Goal: Information Seeking & Learning: Learn about a topic

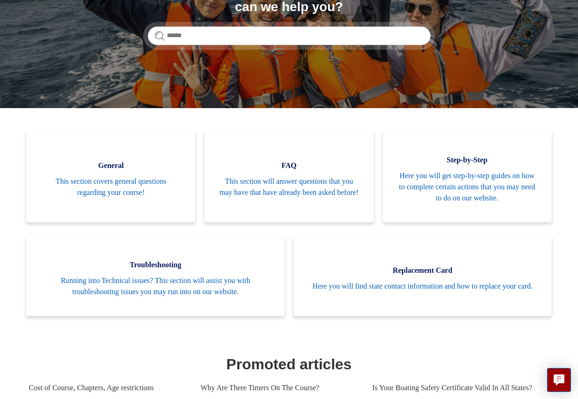
scroll to position [139, 0]
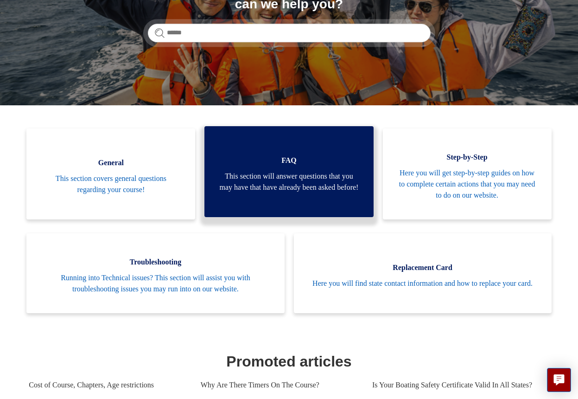
click at [267, 210] on link "FAQ This section will answer questions that you may have that have already been…" at bounding box center [288, 171] width 169 height 91
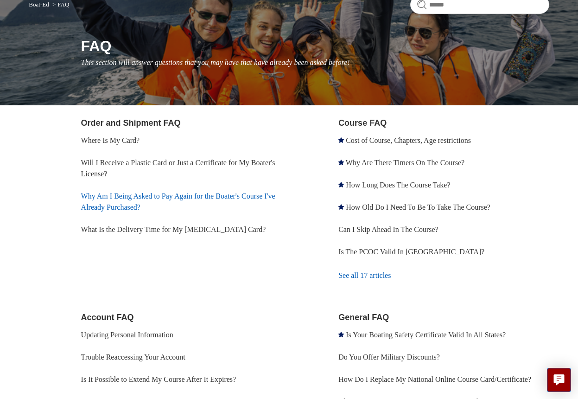
scroll to position [206, 0]
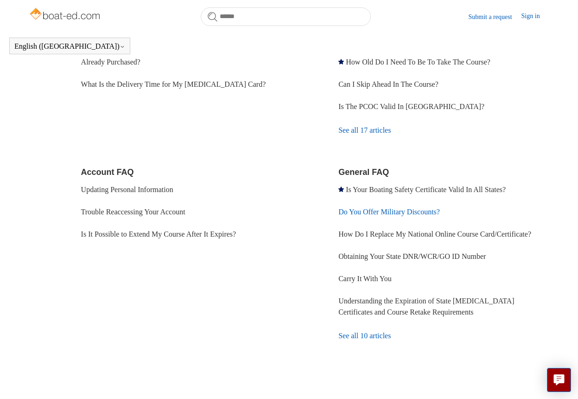
click at [398, 211] on link "Do You Offer Military Discounts?" at bounding box center [389, 212] width 102 height 8
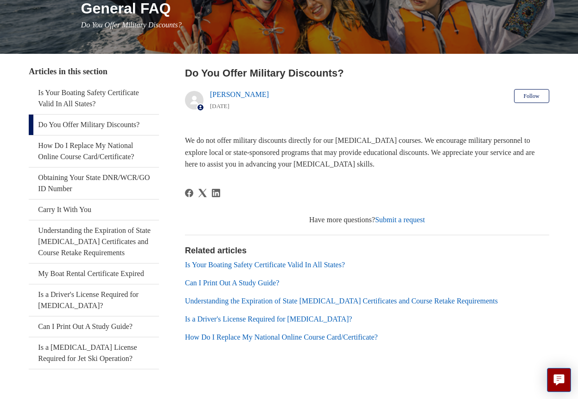
scroll to position [153, 0]
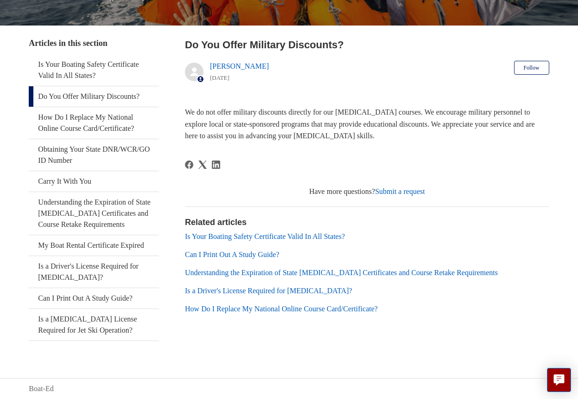
click at [287, 237] on link "Is Your Boating Safety Certificate Valid In All States?" at bounding box center [265, 236] width 160 height 8
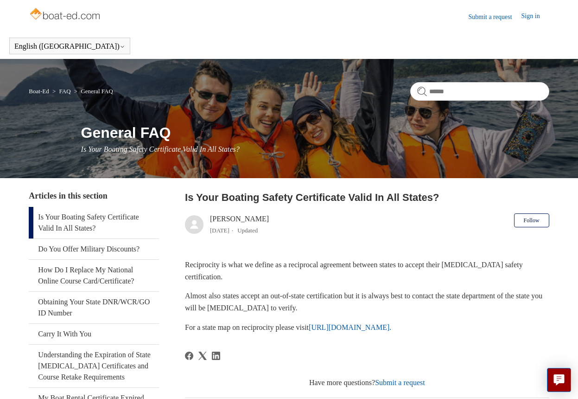
click at [74, 17] on img at bounding box center [66, 15] width 74 height 19
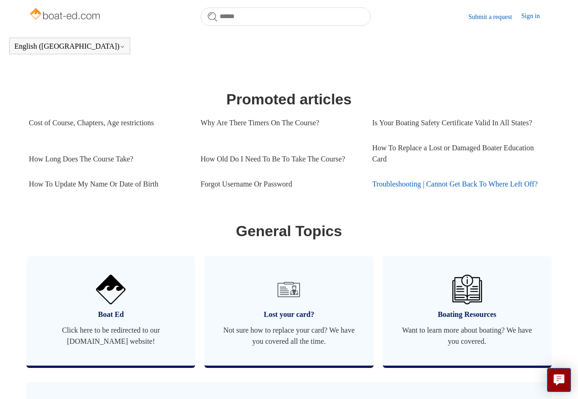
scroll to position [484, 0]
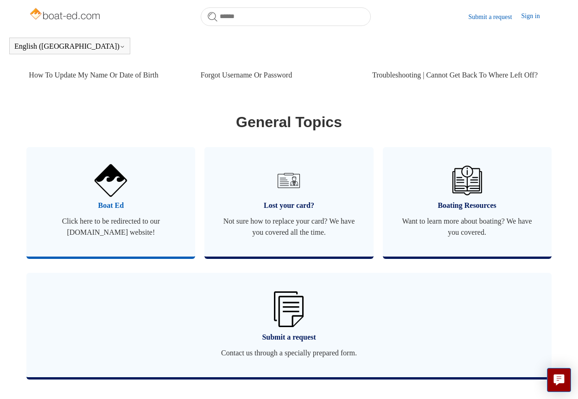
click at [149, 238] on span "Click here to be redirected to our boat-ed.com website!" at bounding box center [110, 227] width 141 height 22
